Goal: Task Accomplishment & Management: Complete application form

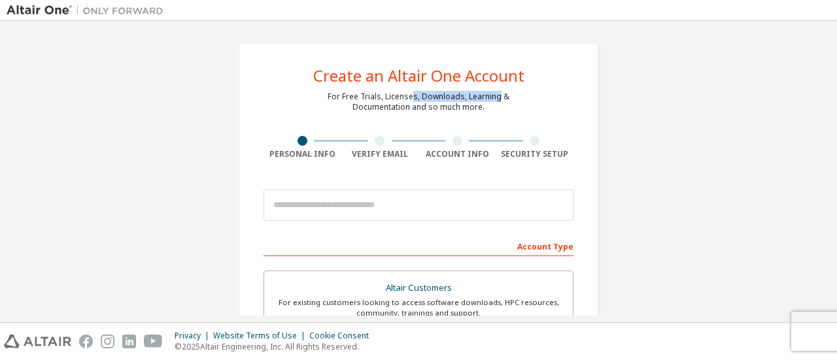
drag, startPoint x: 412, startPoint y: 99, endPoint x: 495, endPoint y: 98, distance: 83.1
click at [495, 98] on div "For Free Trials, Licenses, Downloads, Learning & Documentation and so much more." at bounding box center [419, 102] width 182 height 21
click at [365, 101] on div "For Free Trials, Licenses, Downloads, Learning & Documentation and so much more." at bounding box center [419, 102] width 182 height 21
click at [384, 100] on div "For Free Trials, Licenses, Downloads, Learning & Documentation and so much more." at bounding box center [419, 102] width 182 height 21
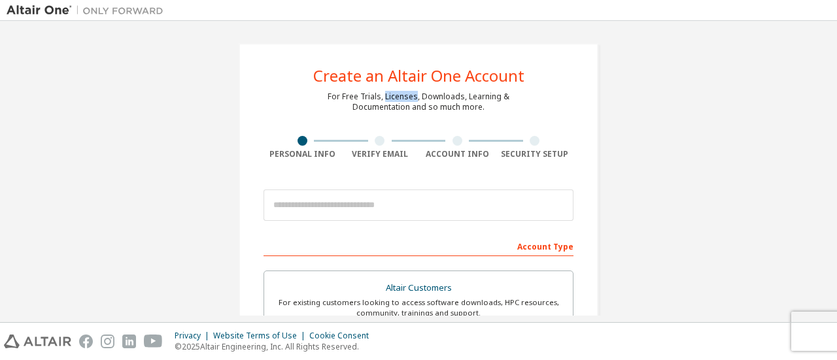
click at [385, 100] on div "For Free Trials, Licenses, Downloads, Learning & Documentation and so much more." at bounding box center [419, 102] width 182 height 21
click at [438, 96] on div "For Free Trials, Licenses, Downloads, Learning & Documentation and so much more." at bounding box center [419, 102] width 182 height 21
click at [395, 107] on div "For Free Trials, Licenses, Downloads, Learning & Documentation and so much more." at bounding box center [419, 102] width 182 height 21
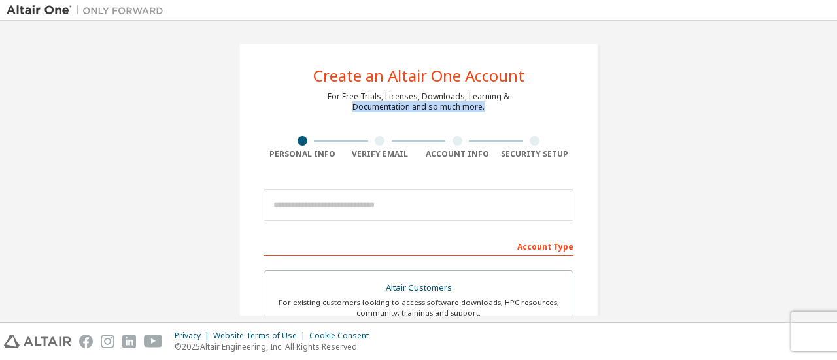
click at [395, 107] on div "For Free Trials, Licenses, Downloads, Learning & Documentation and so much more." at bounding box center [419, 102] width 182 height 21
click at [365, 102] on div "For Free Trials, Licenses, Downloads, Learning & Documentation and so much more." at bounding box center [419, 102] width 182 height 21
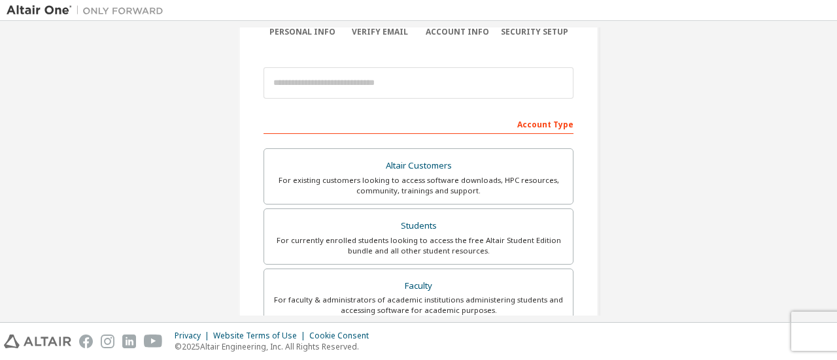
scroll to position [131, 0]
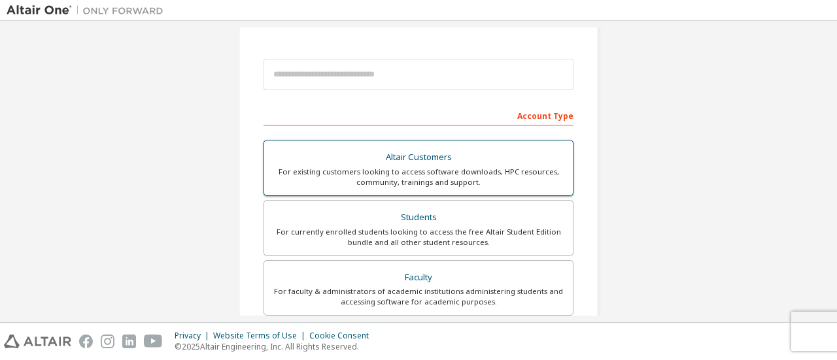
click at [358, 167] on div "For existing customers looking to access software downloads, HPC resources, com…" at bounding box center [418, 177] width 293 height 21
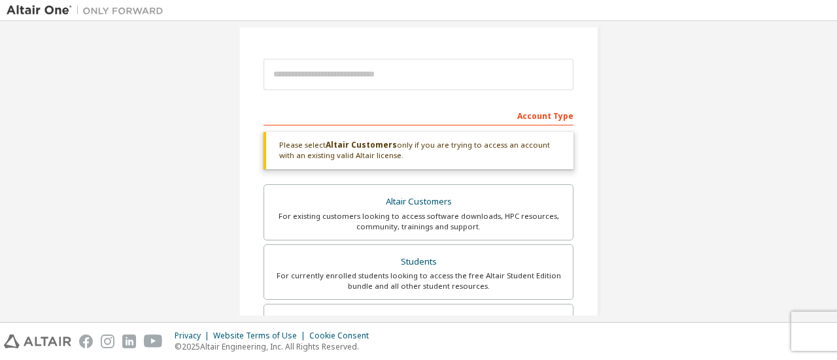
click at [359, 167] on div "Please select Altair Customers only if you are trying to access an account with…" at bounding box center [419, 150] width 310 height 37
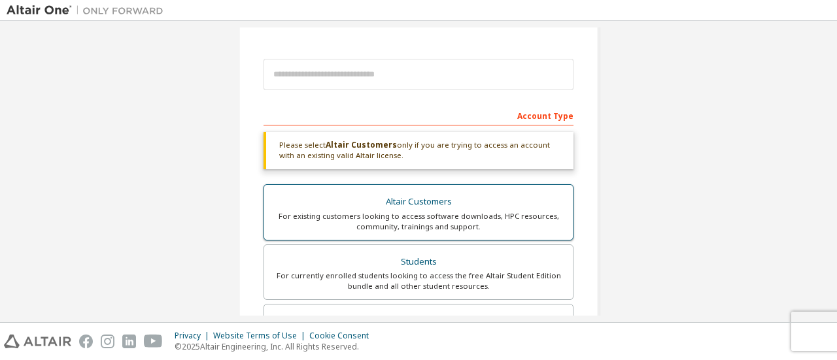
scroll to position [196, 0]
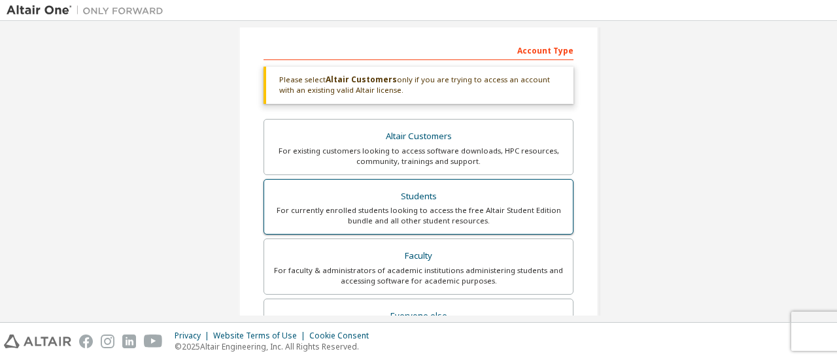
click at [390, 222] on div "For currently enrolled students looking to access the free Altair Student Editi…" at bounding box center [418, 215] width 293 height 21
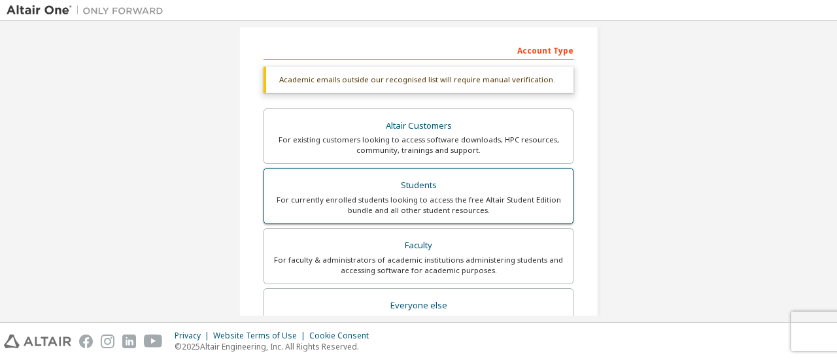
scroll to position [262, 0]
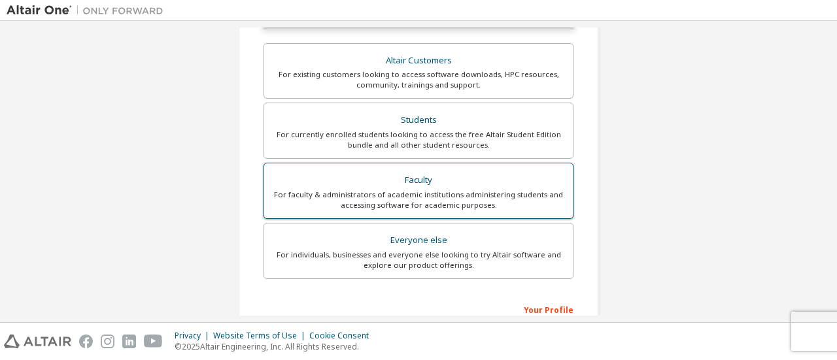
click at [430, 204] on div "For faculty & administrators of academic institutions administering students an…" at bounding box center [418, 200] width 293 height 21
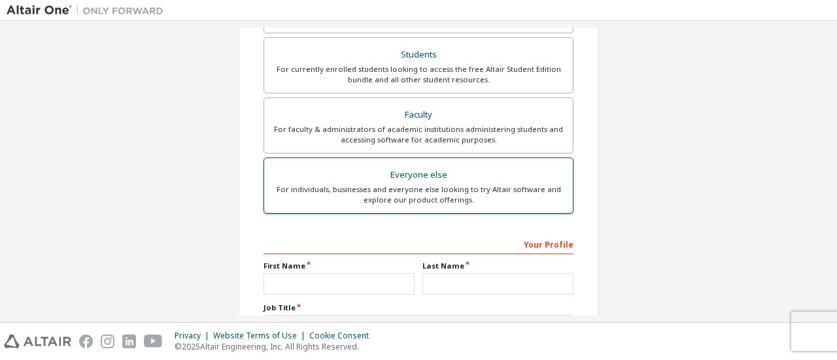
click at [429, 204] on label "Everyone else For individuals, businesses and everyone else looking to try Alta…" at bounding box center [419, 186] width 310 height 56
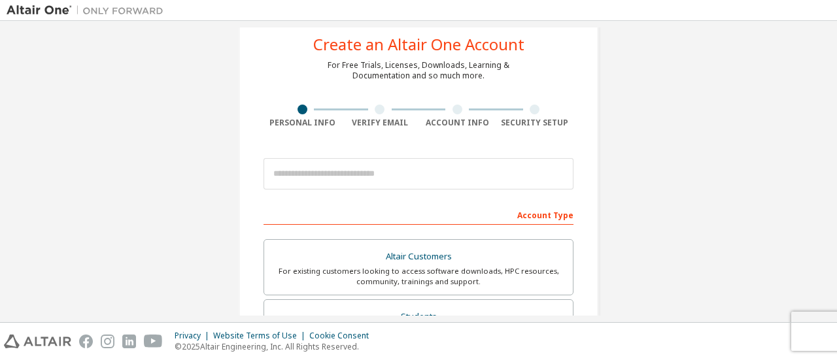
scroll to position [0, 0]
